Goal: Task Accomplishment & Management: Complete application form

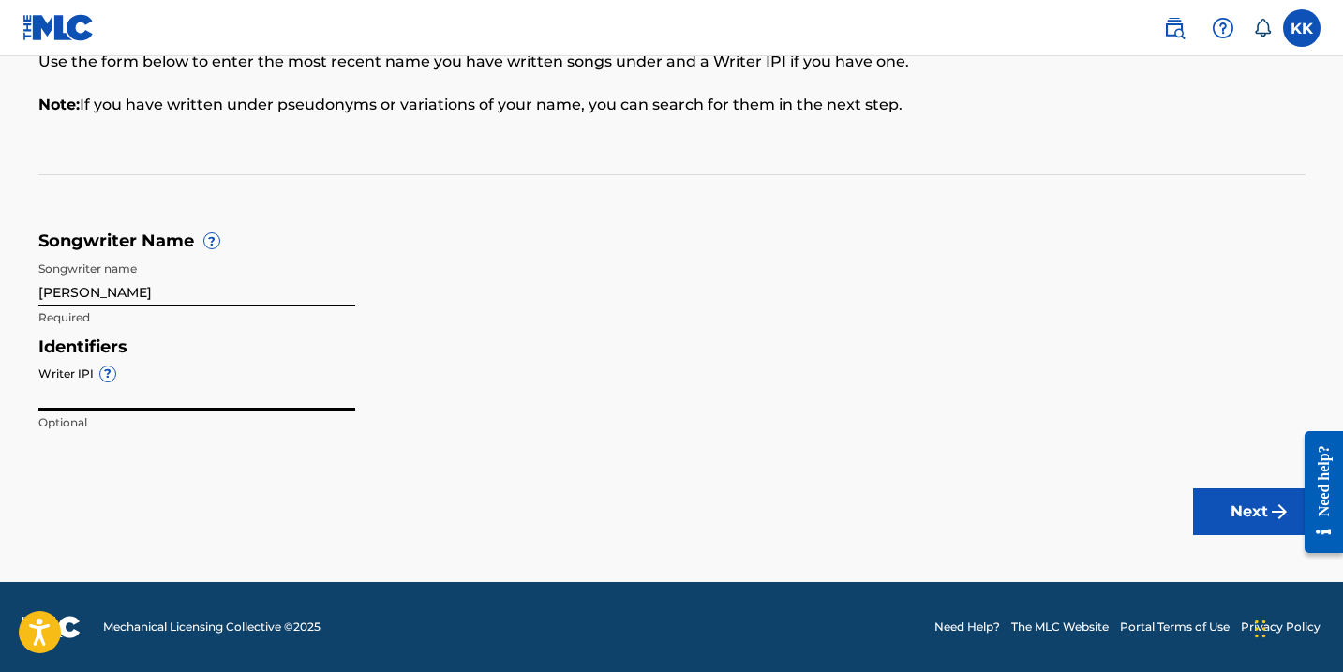
paste input "01162146190"
type input "01162146190"
click at [1273, 510] on img "submit" at bounding box center [1279, 512] width 22 height 22
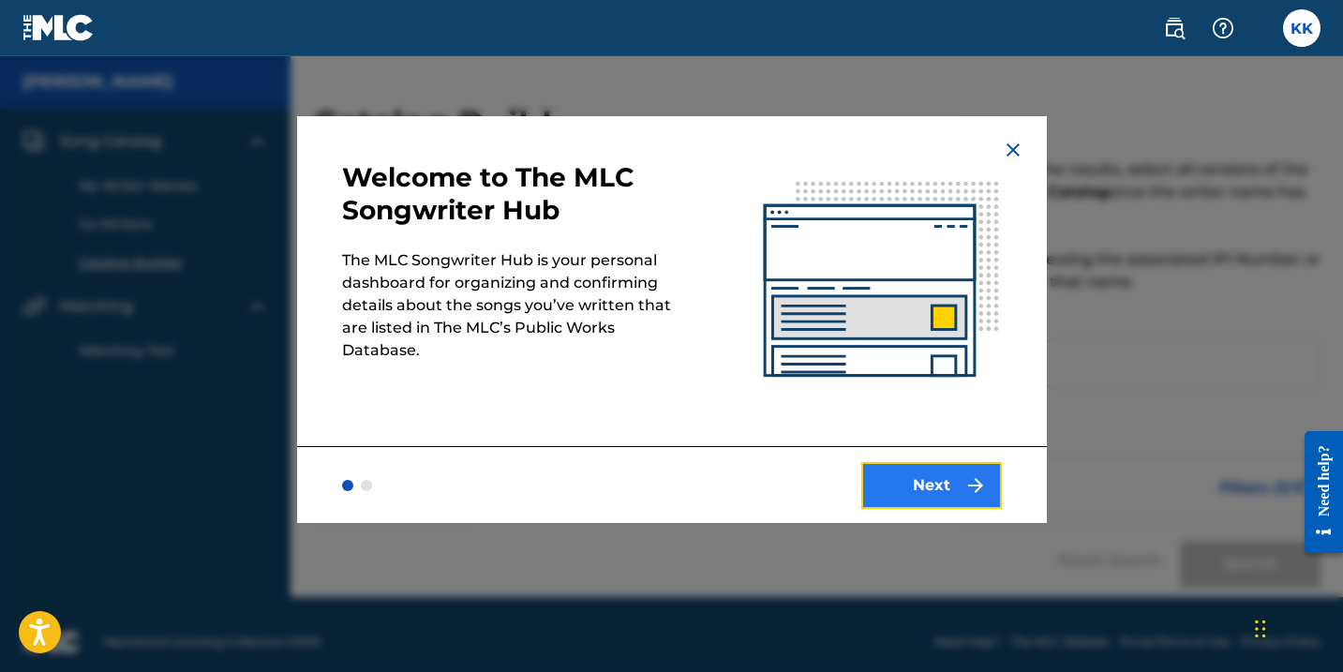
click at [940, 478] on button "Next" at bounding box center [932, 485] width 141 height 47
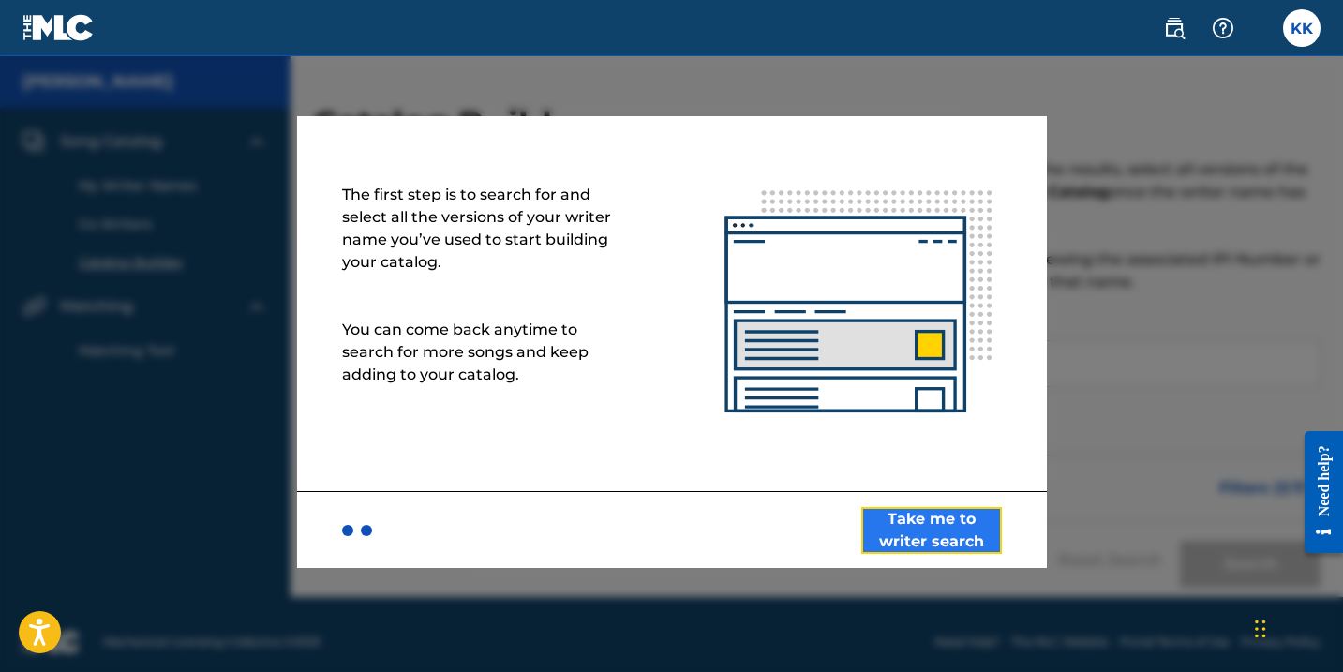
click at [890, 517] on button "Take me to writer search" at bounding box center [932, 530] width 141 height 47
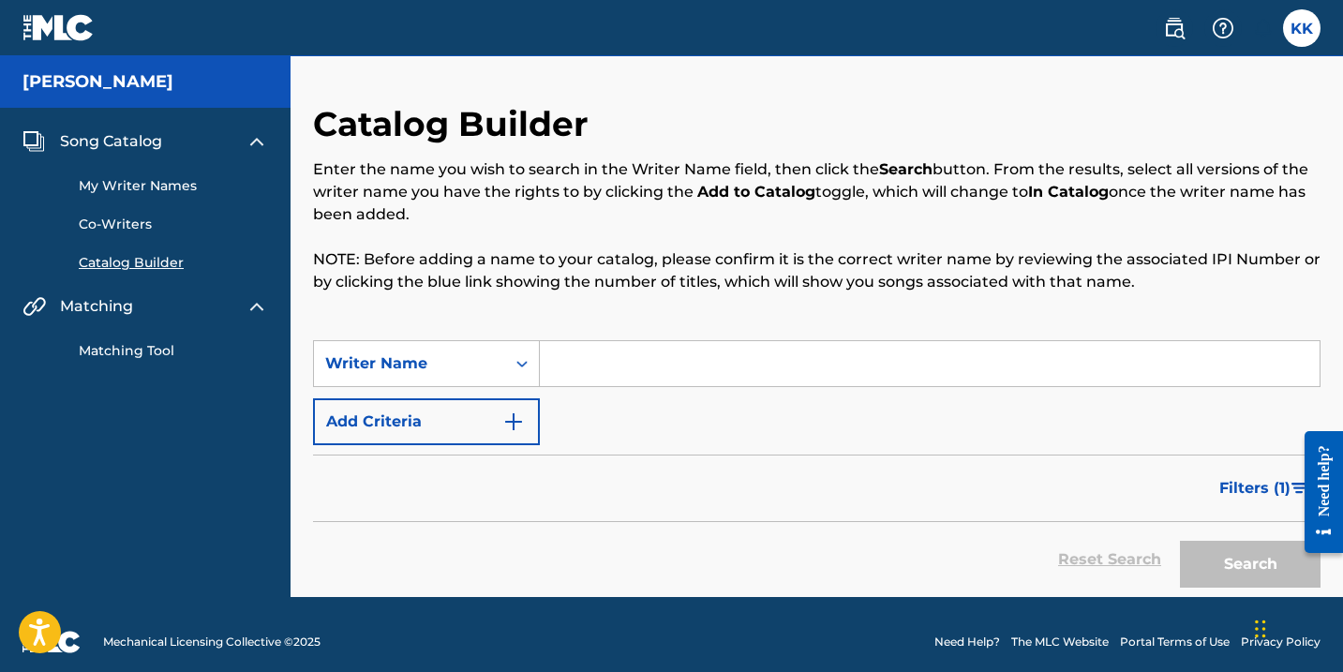
click at [645, 363] on input "Search Form" at bounding box center [930, 363] width 780 height 45
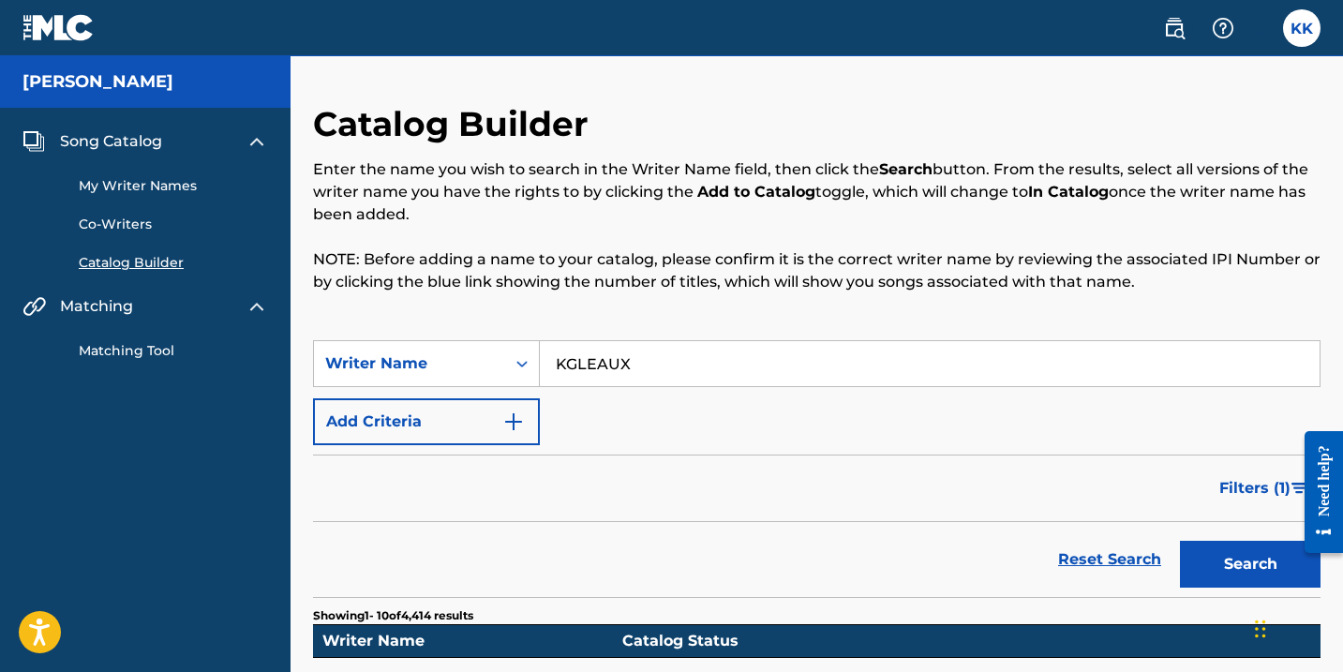
click at [1180, 541] on button "Search" at bounding box center [1250, 564] width 141 height 47
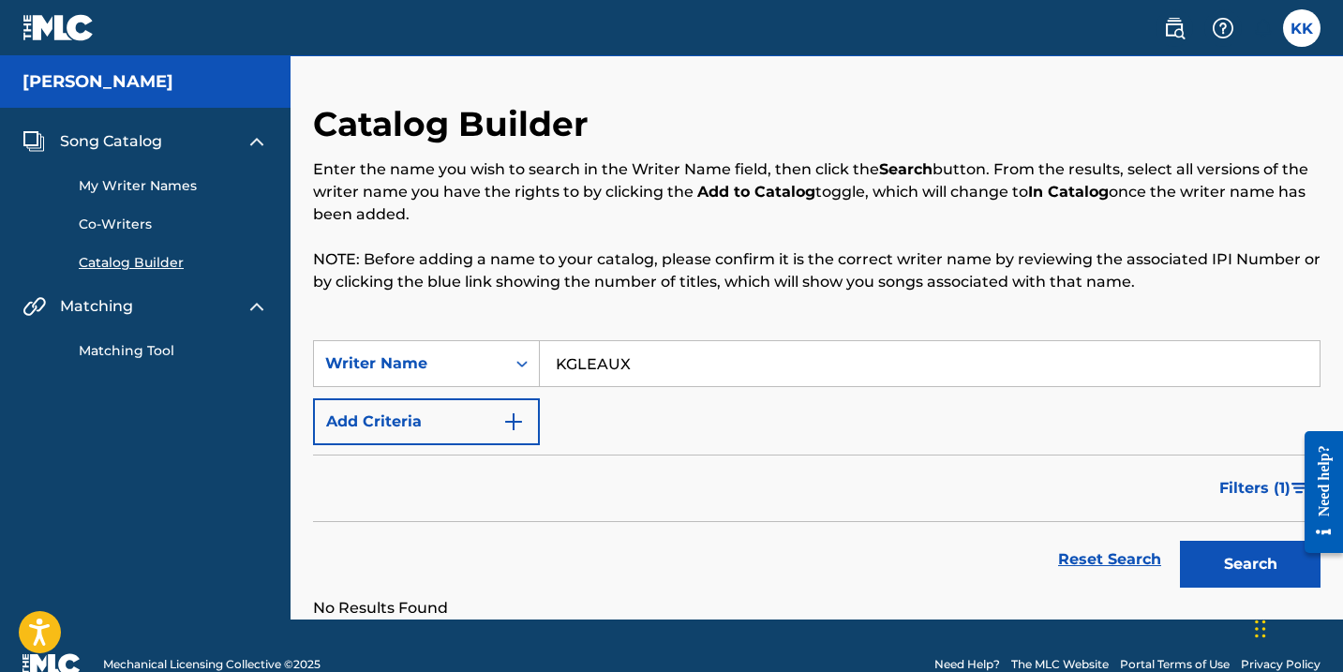
scroll to position [37, 0]
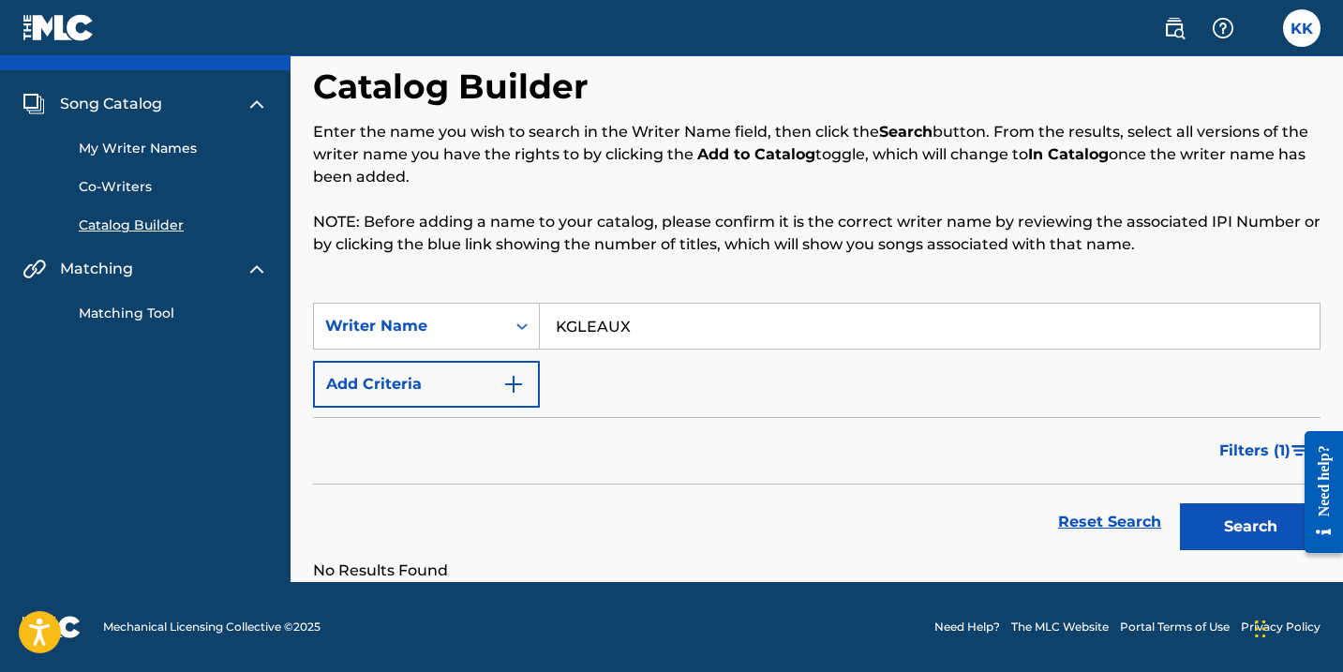
click at [569, 333] on input "KGLEAUX" at bounding box center [930, 326] width 780 height 45
type input "K GLEAUX"
click at [1180, 503] on button "Search" at bounding box center [1250, 526] width 141 height 47
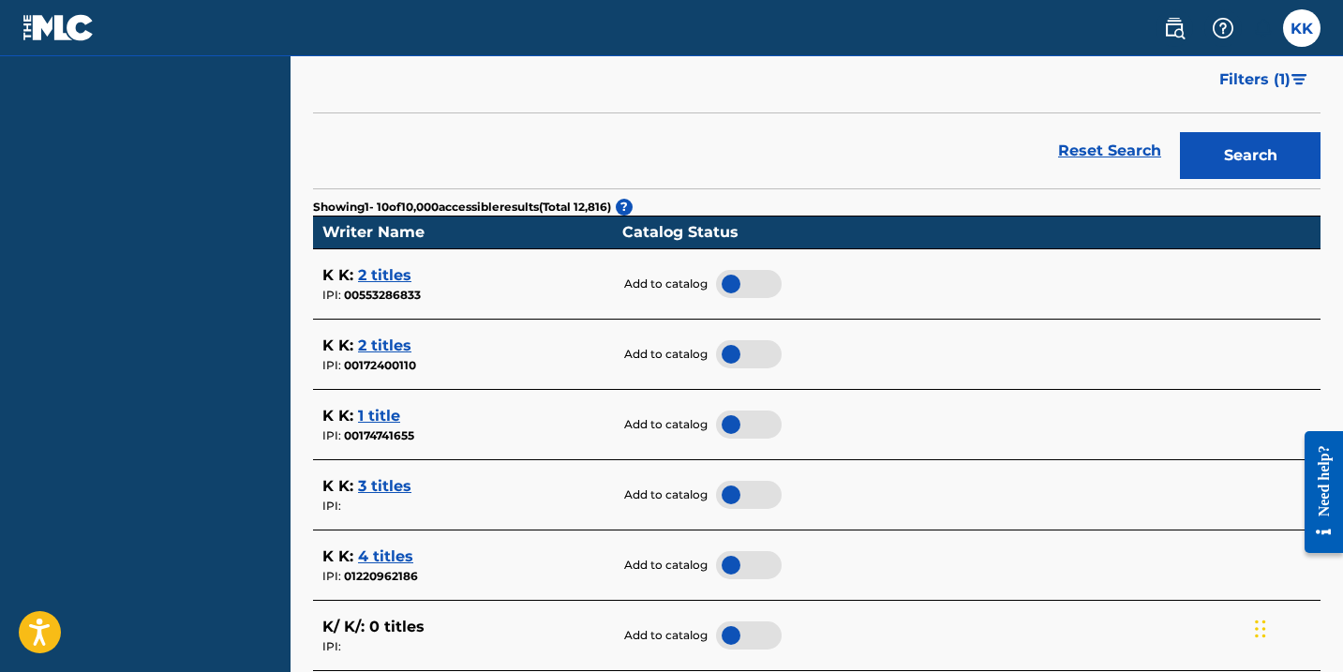
scroll to position [0, 0]
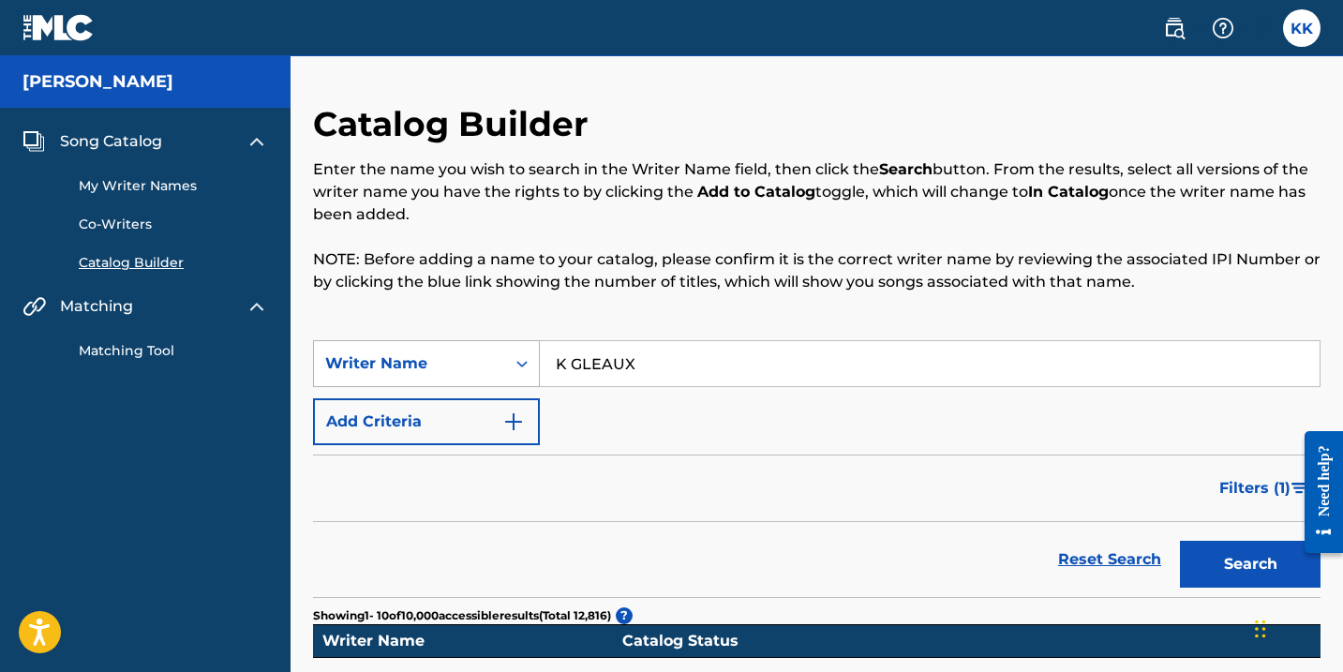
drag, startPoint x: 651, startPoint y: 360, endPoint x: 492, endPoint y: 360, distance: 158.4
click at [492, 360] on div "SearchWithCriteria3996c21a-ede8-465f-aa50-f795fa4d0636 Writer Name K GLEAUX" at bounding box center [817, 363] width 1008 height 47
type input "Kamron Kelly"
click at [1180, 541] on button "Search" at bounding box center [1250, 564] width 141 height 47
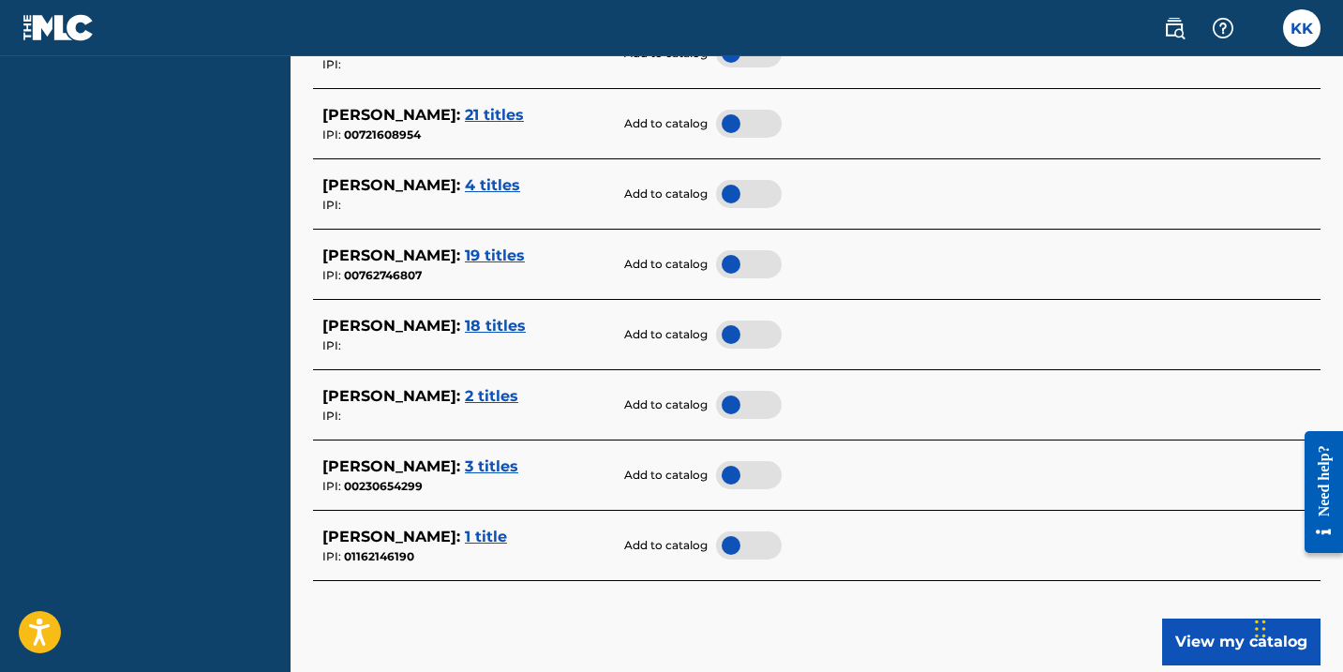
scroll to position [824, 0]
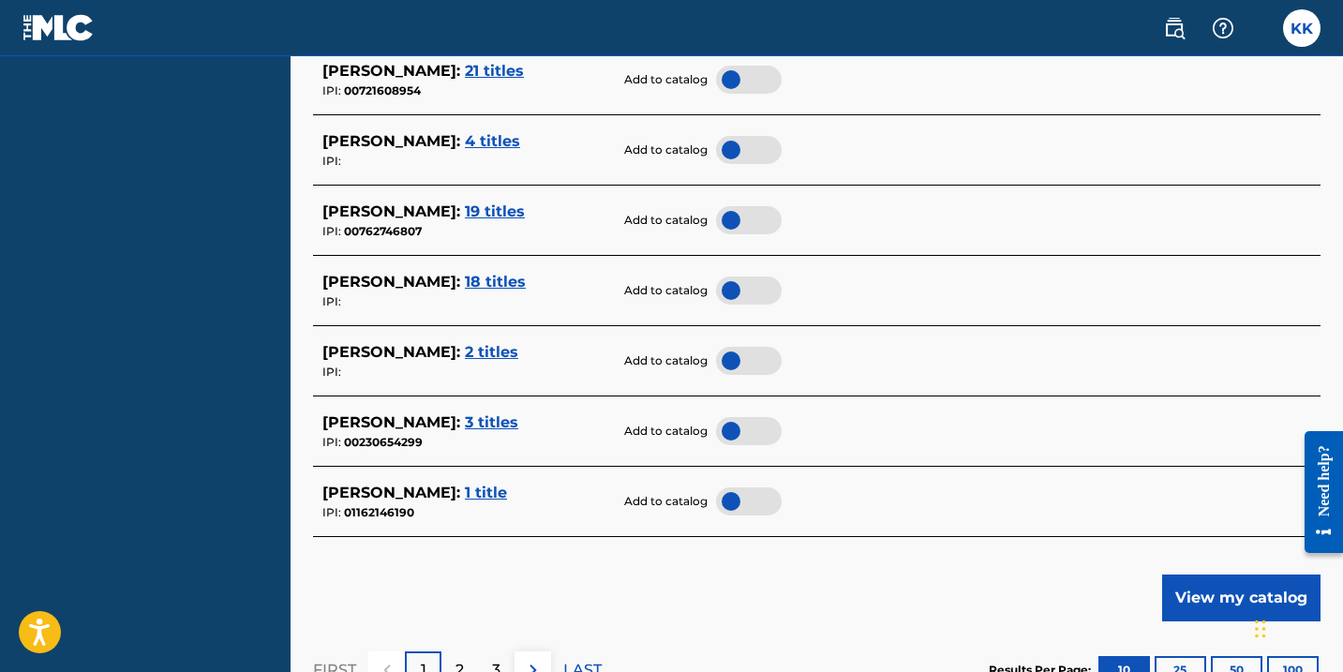
click at [481, 490] on span "1 title" at bounding box center [486, 493] width 42 height 18
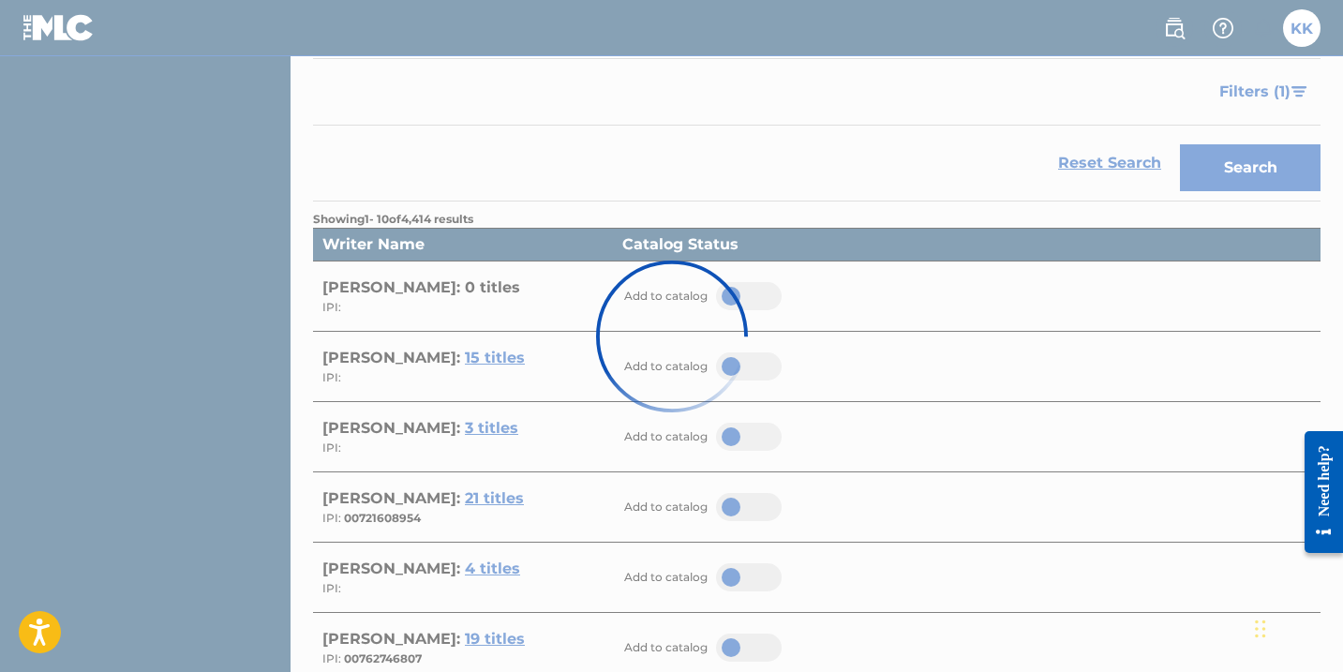
scroll to position [0, 0]
